Goal: Find specific page/section: Find specific page/section

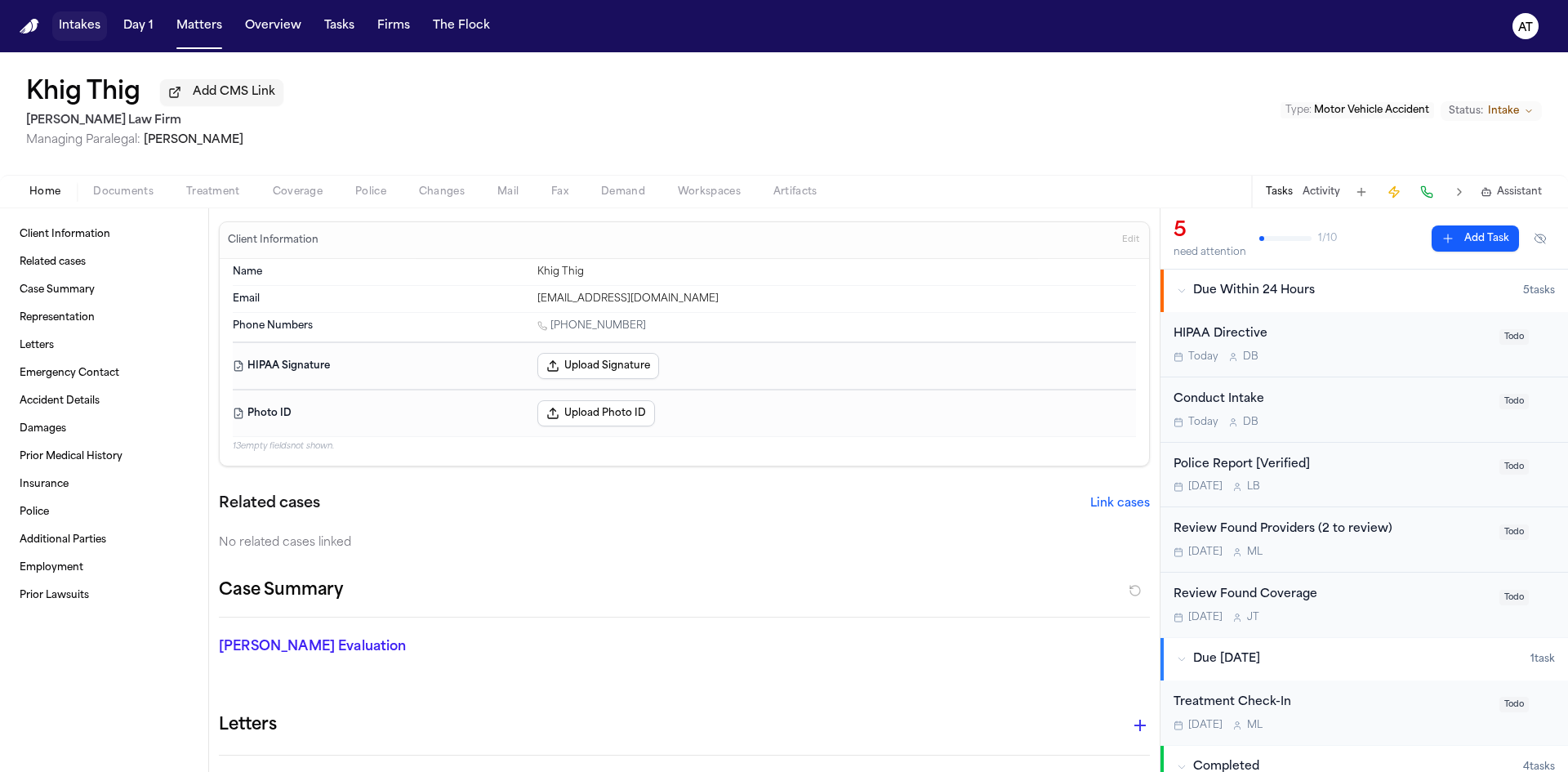
click at [64, 25] on button "Intakes" at bounding box center [79, 26] width 55 height 29
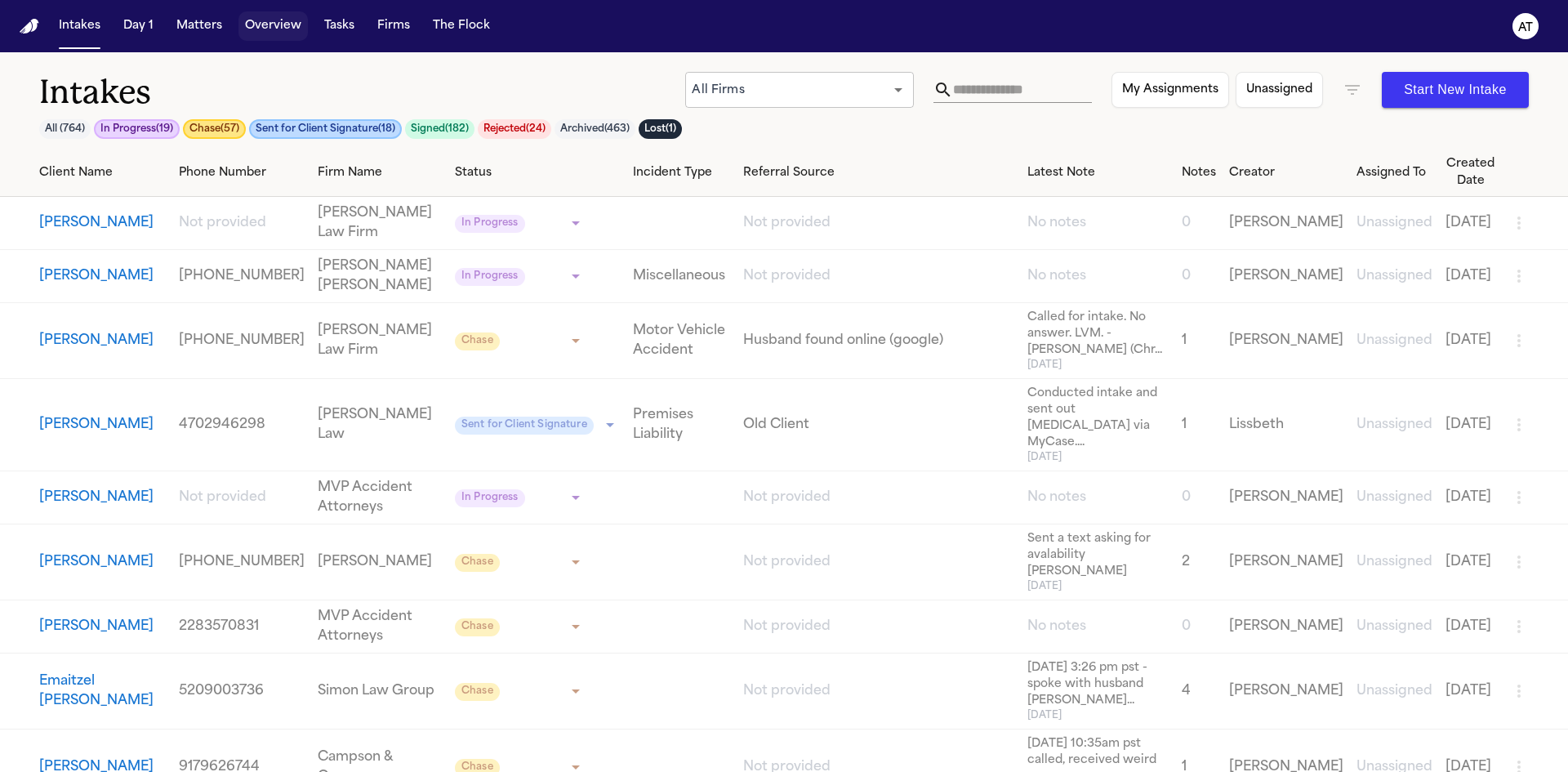
drag, startPoint x: 266, startPoint y: 28, endPoint x: 242, endPoint y: 29, distance: 24.0
click at [266, 28] on button "Overview" at bounding box center [273, 26] width 69 height 29
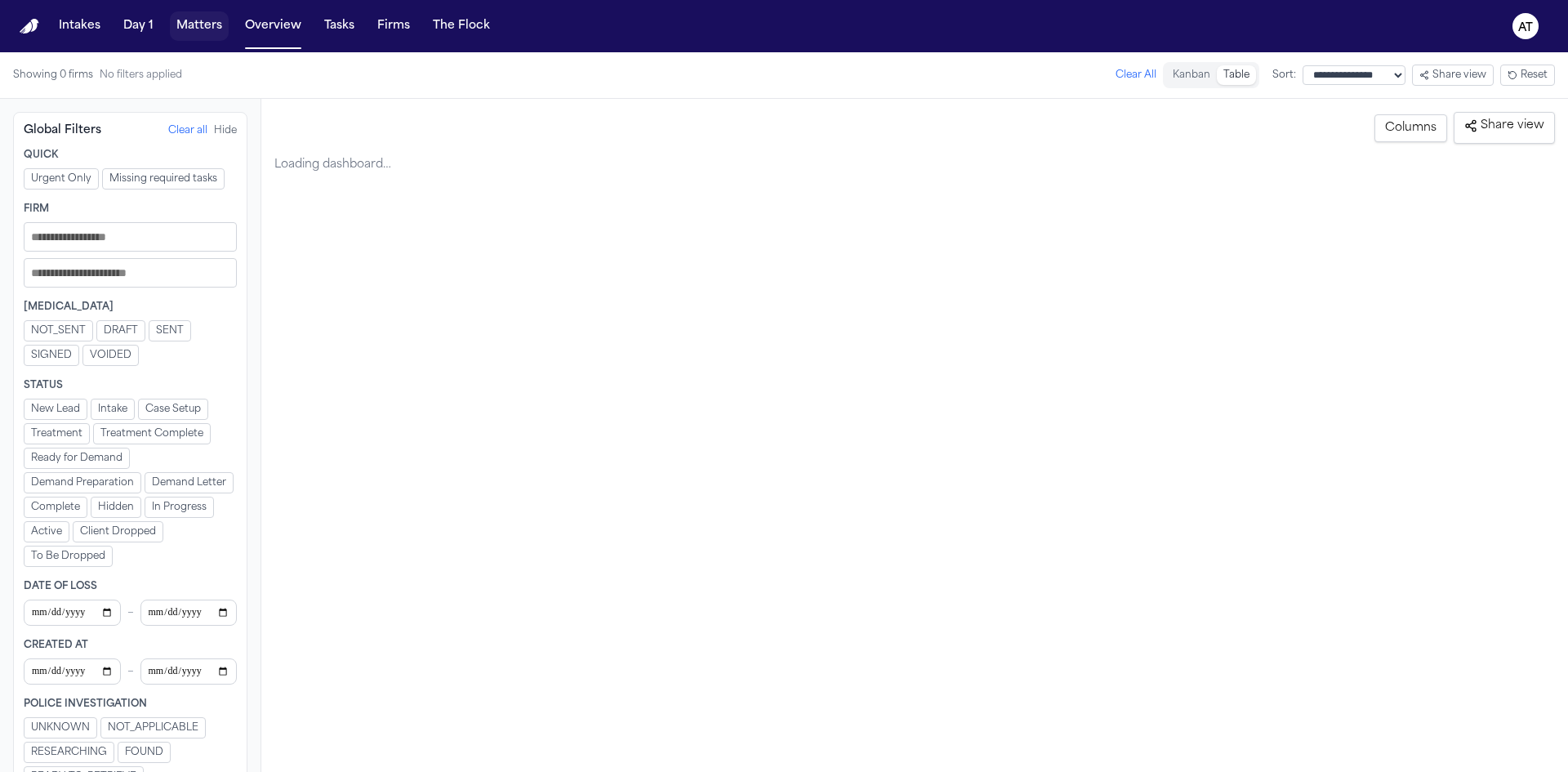
click at [190, 24] on button "Matters" at bounding box center [199, 26] width 59 height 29
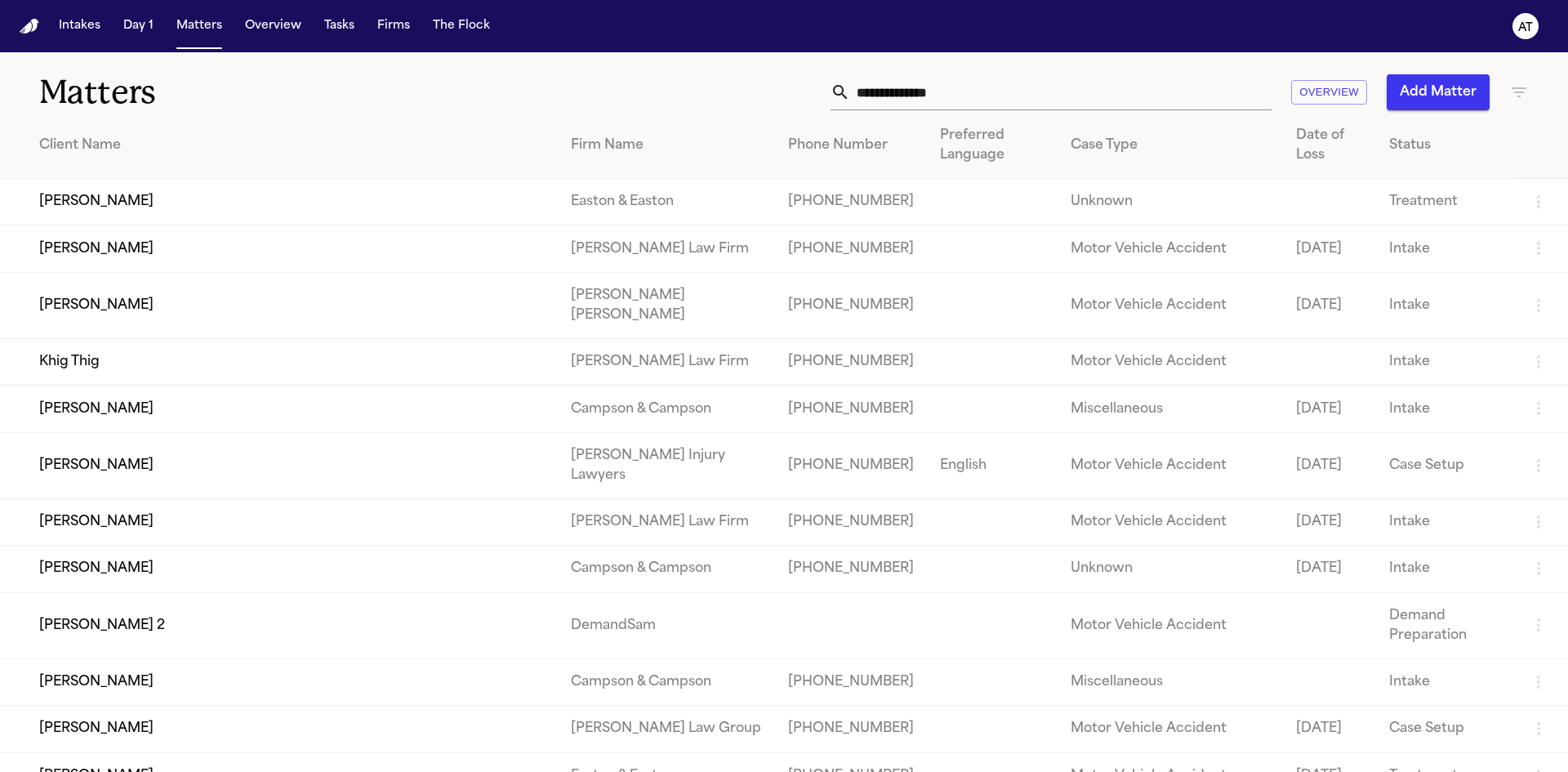
click at [971, 93] on input "text" at bounding box center [1061, 92] width 421 height 36
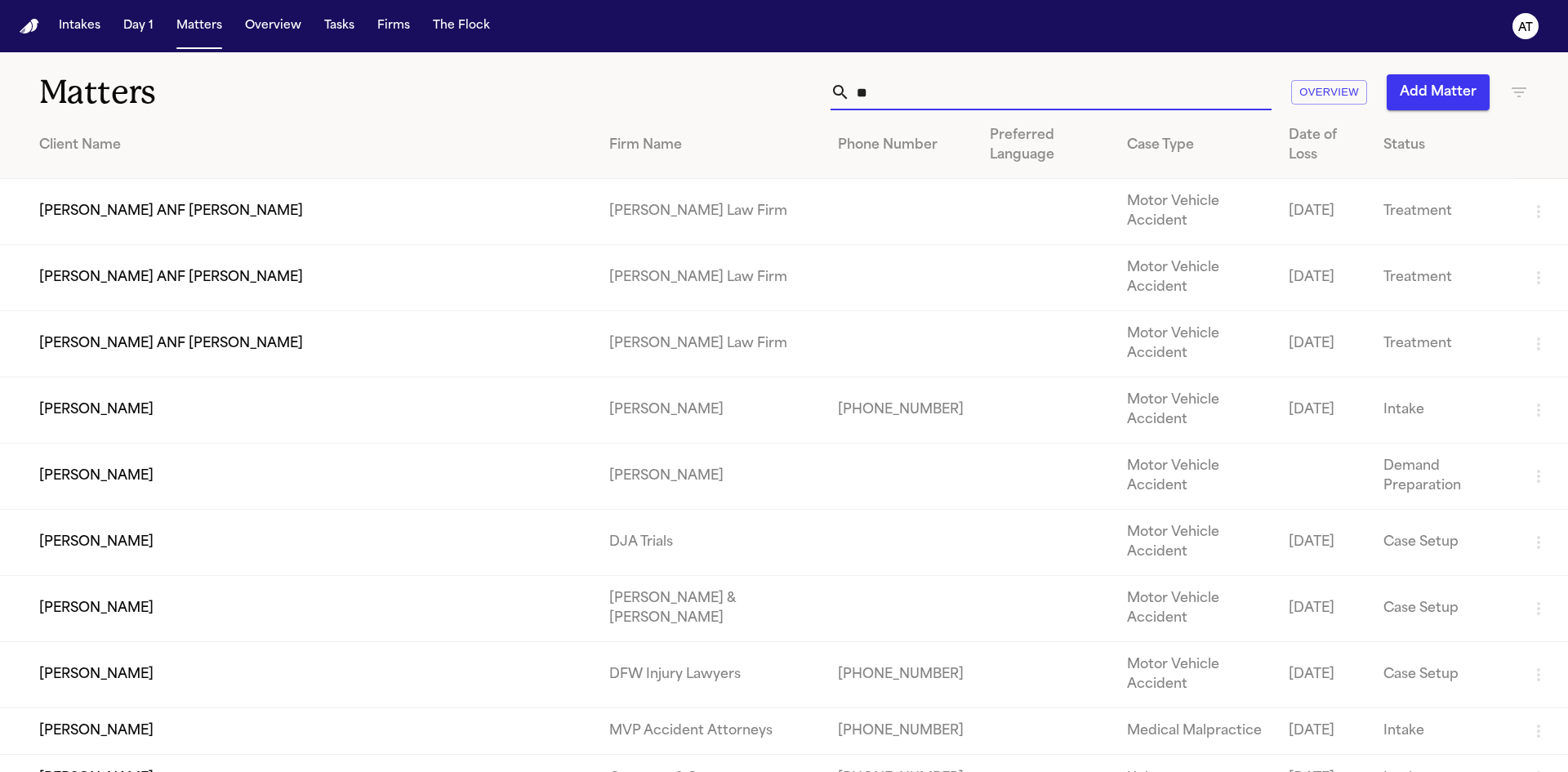
type input "*"
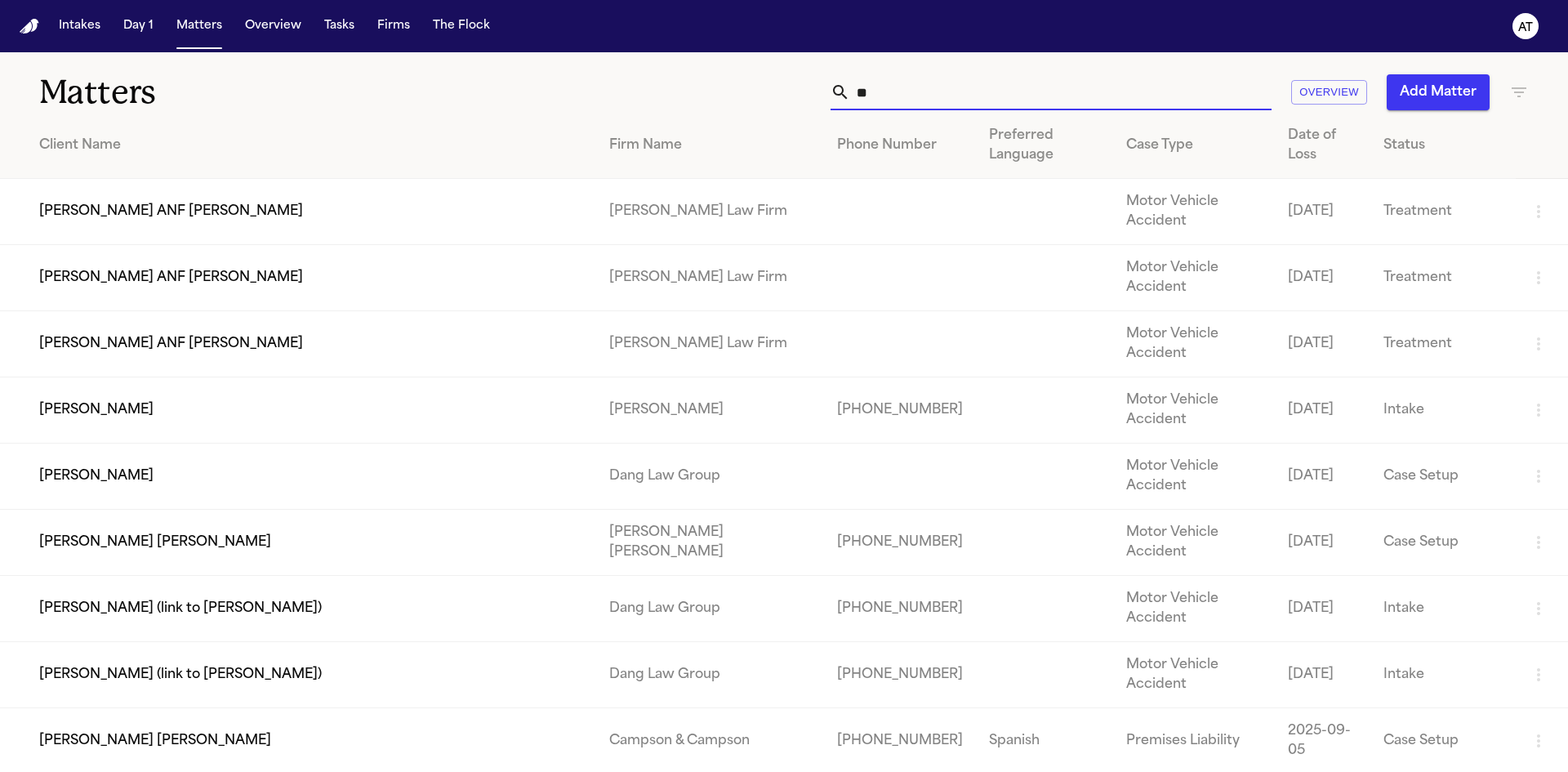
type input "*"
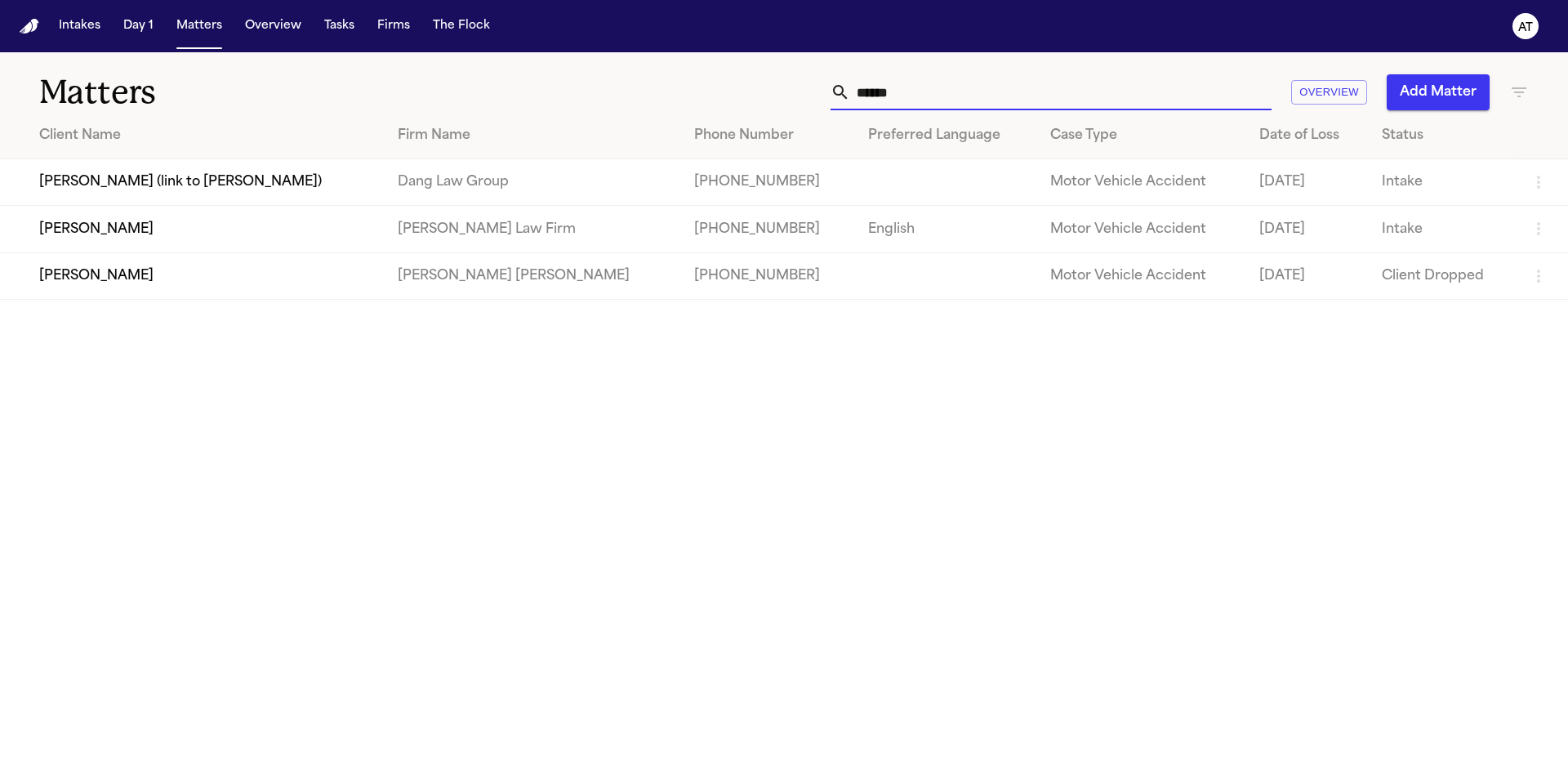
type input "******"
click at [145, 224] on td "[PERSON_NAME]" at bounding box center [193, 229] width 385 height 47
